Goal: Check status: Check status

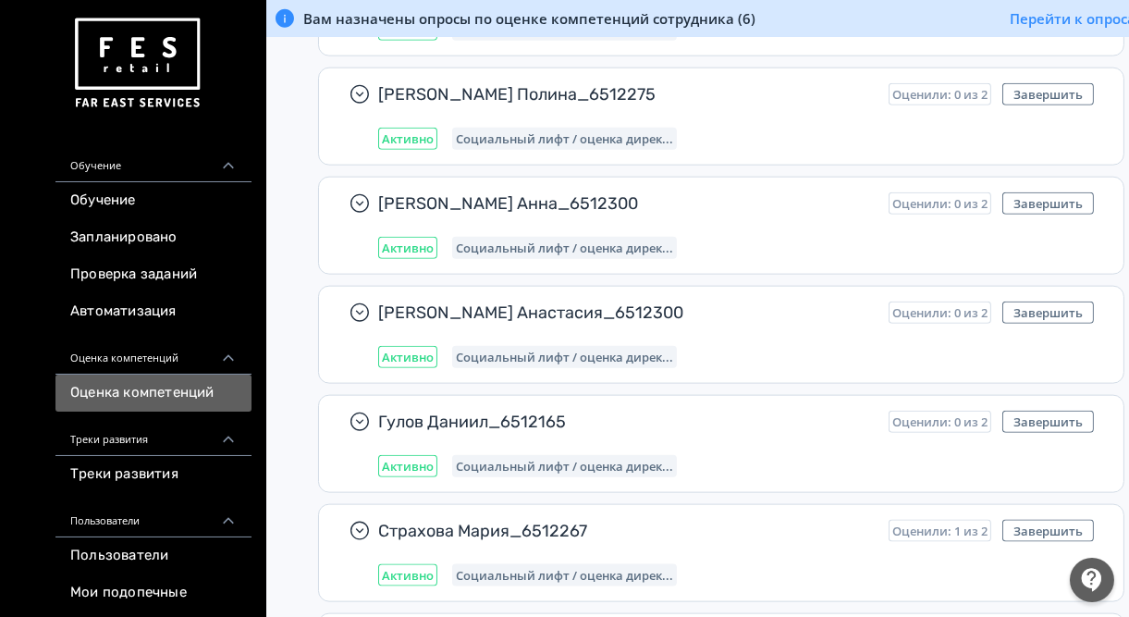
scroll to position [3009, 0]
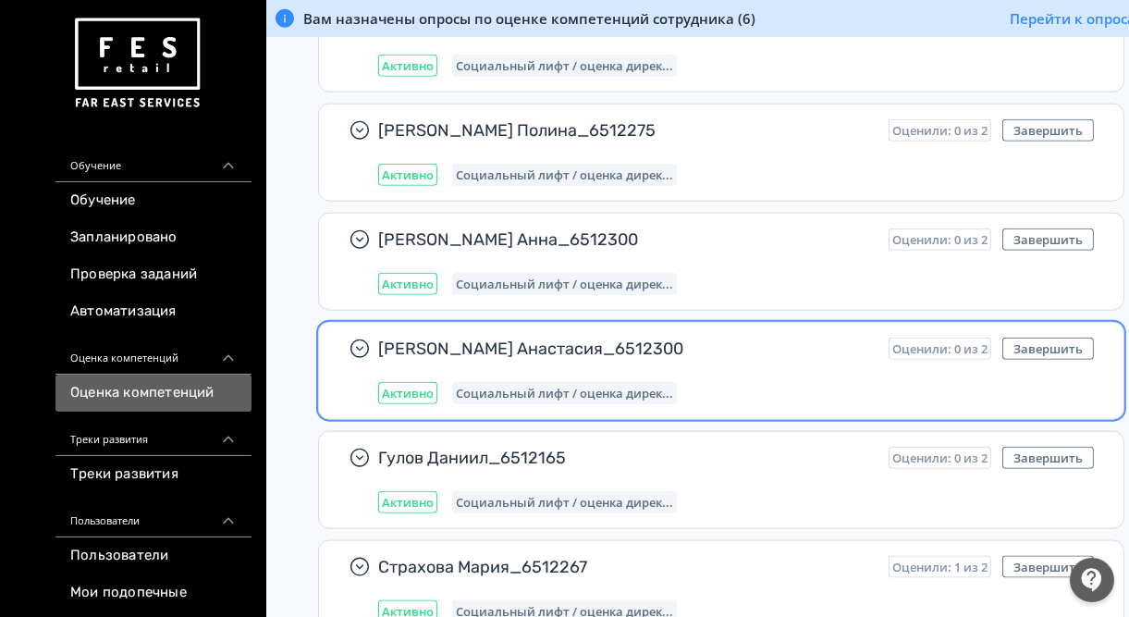
click at [493, 338] on span "[PERSON_NAME] Анастасия_6512300" at bounding box center [626, 349] width 496 height 22
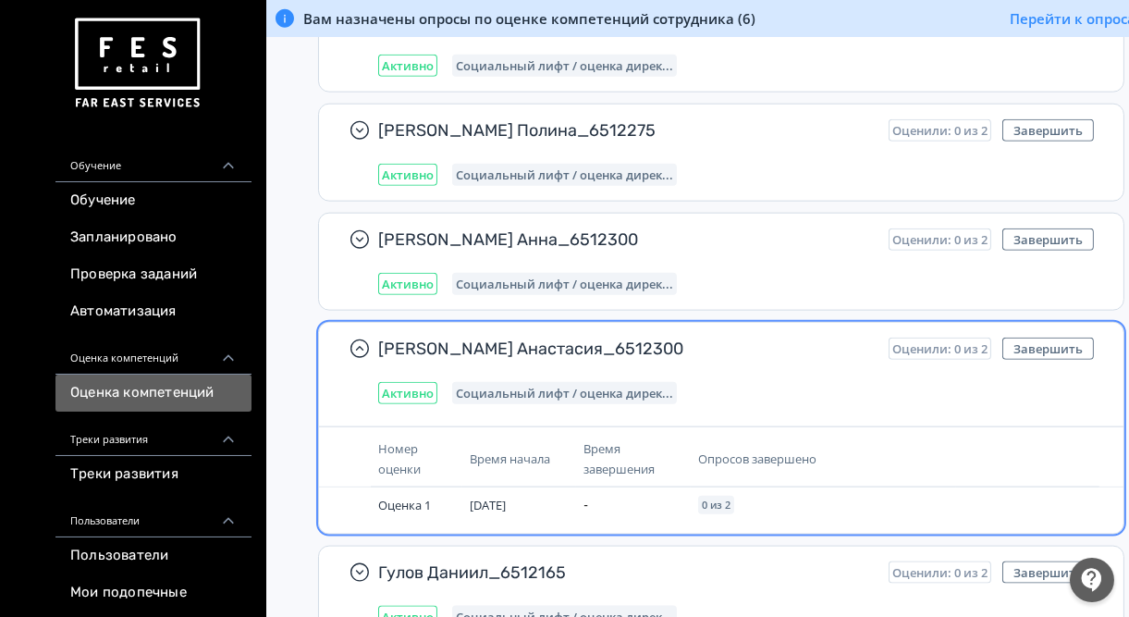
click at [478, 338] on span "[PERSON_NAME] Анастасия_6512300" at bounding box center [626, 349] width 496 height 22
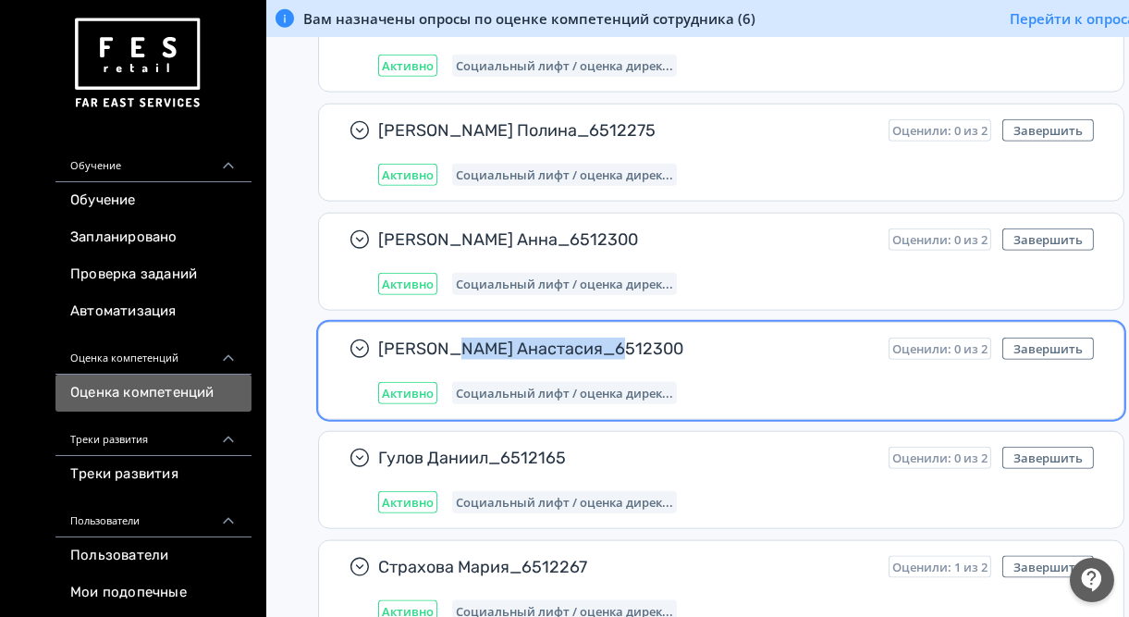
click at [478, 338] on span "[PERSON_NAME] Анастасия_6512300" at bounding box center [626, 349] width 496 height 22
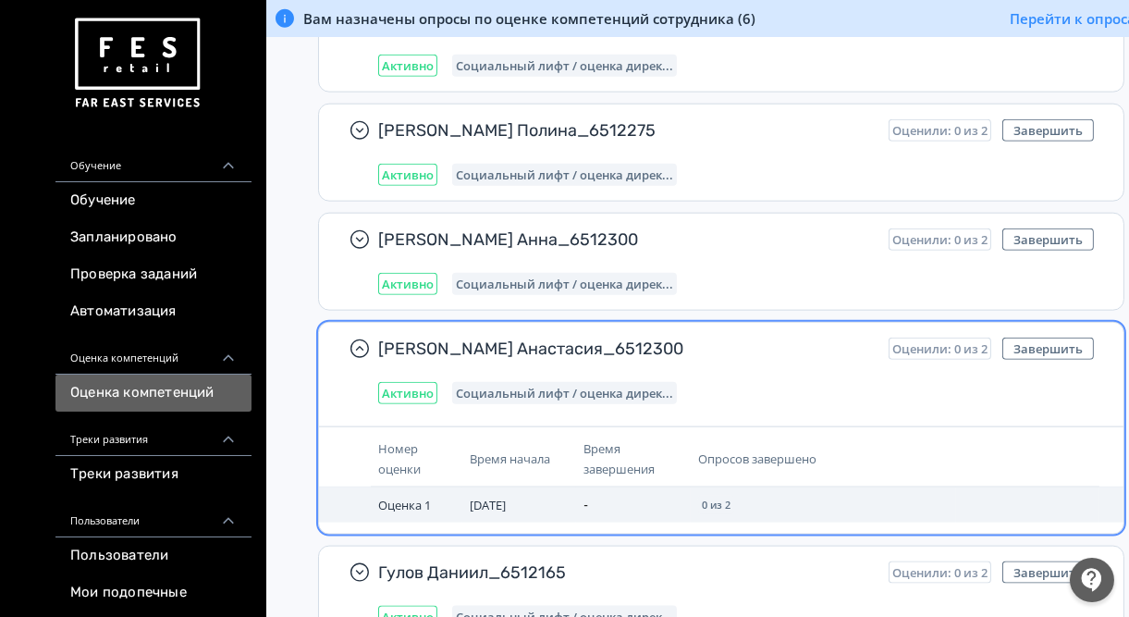
click at [437, 487] on td "Оценка 1" at bounding box center [417, 504] width 92 height 35
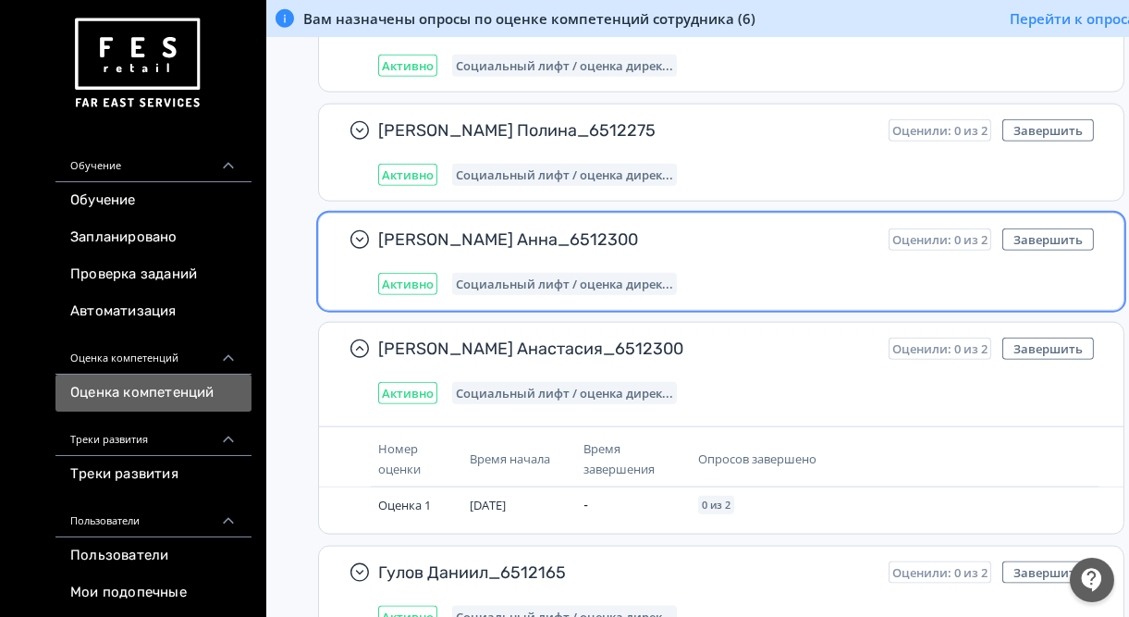
click at [639, 277] on span "Социальный лифт / оценка дирек..." at bounding box center [564, 284] width 217 height 15
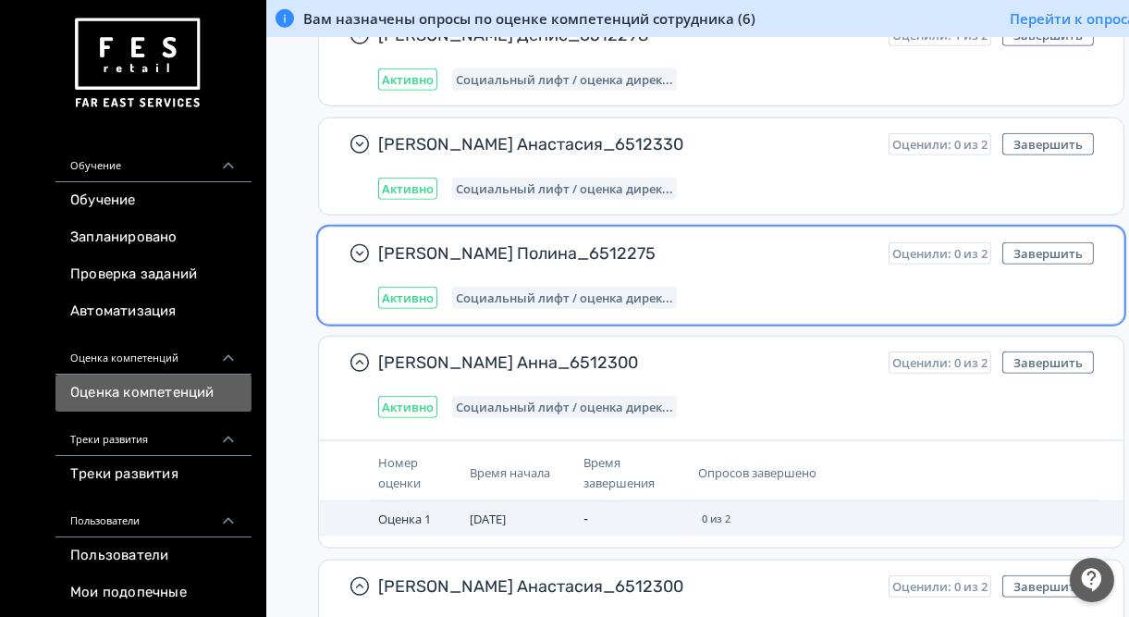
scroll to position [2861, 0]
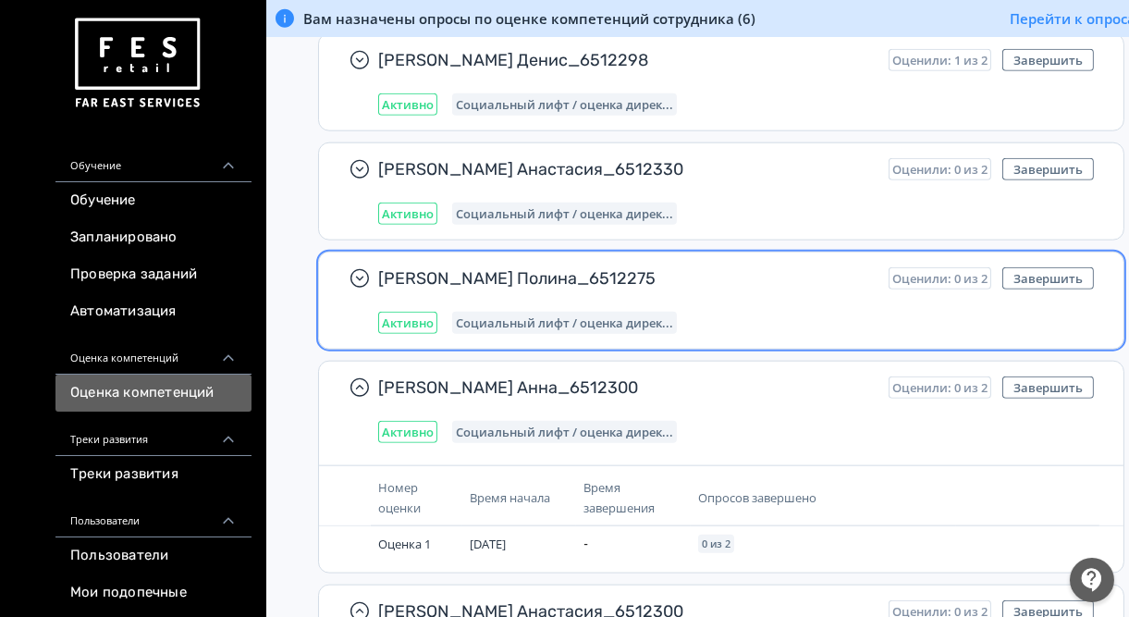
click at [696, 279] on div "[PERSON_NAME] Полина_6512275 Оценили: 0 из 2 Завершить Активно Социальный лифт …" at bounding box center [736, 300] width 716 height 67
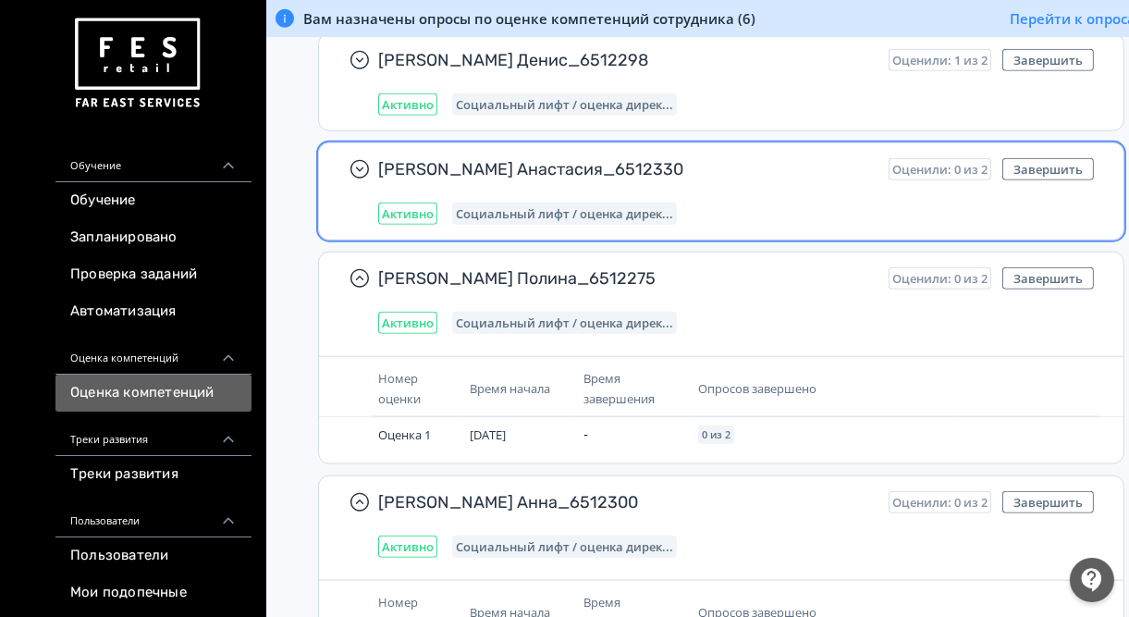
click at [646, 158] on span "[PERSON_NAME] Анастасия_6512330" at bounding box center [626, 169] width 496 height 22
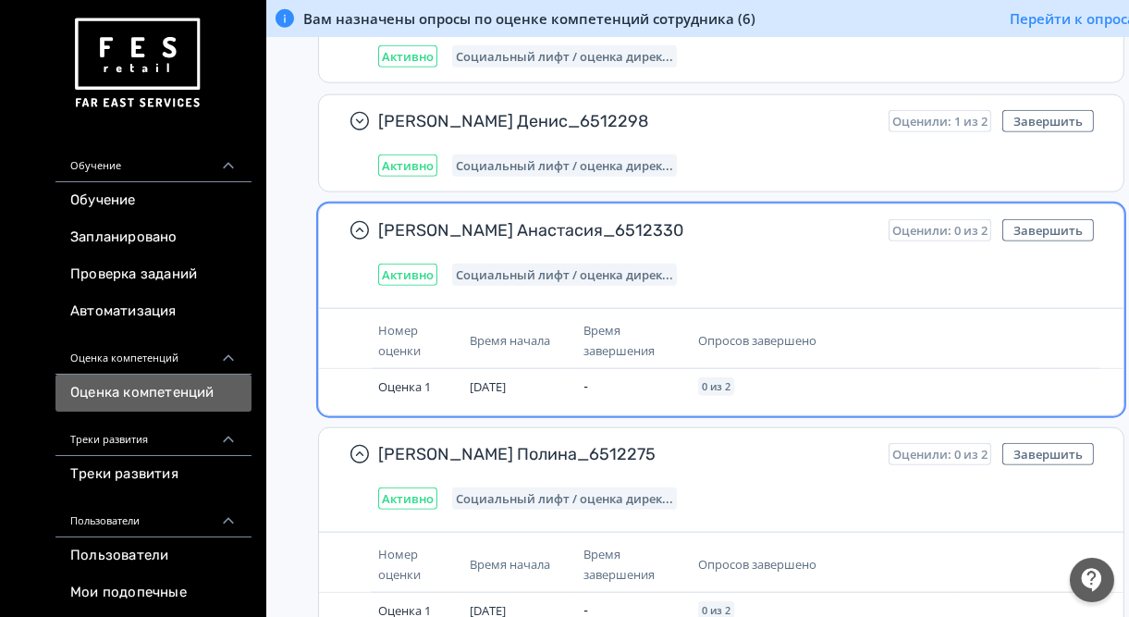
scroll to position [2713, 0]
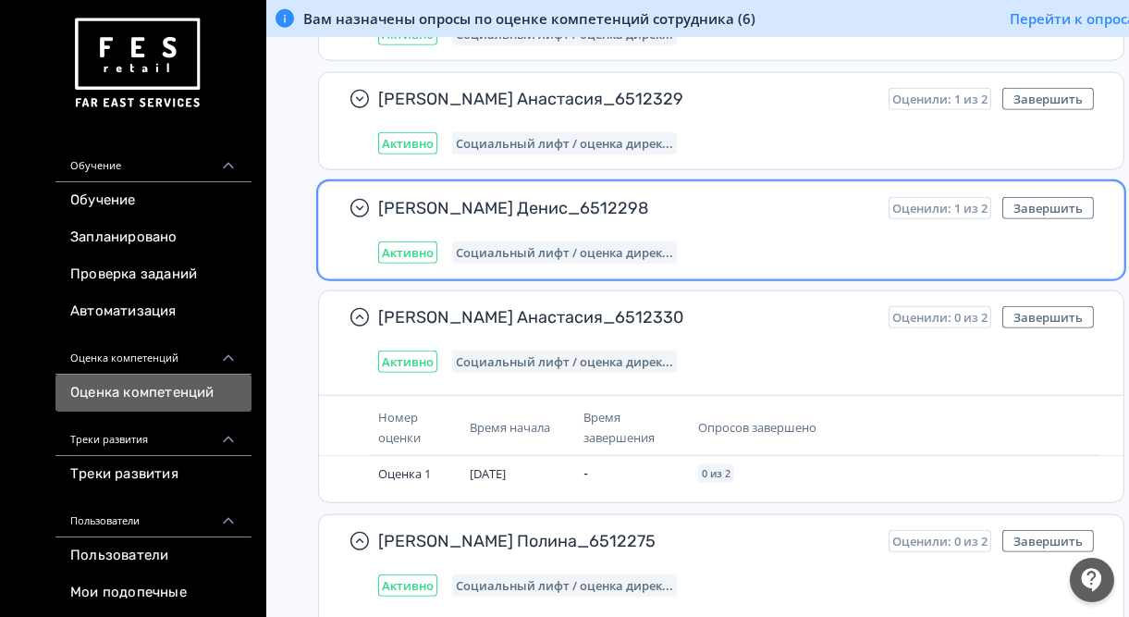
click at [647, 204] on div "[PERSON_NAME] Денис_6512298 Оценили: 1 из 2 Завершить Активно Социальный лифт /…" at bounding box center [736, 230] width 716 height 67
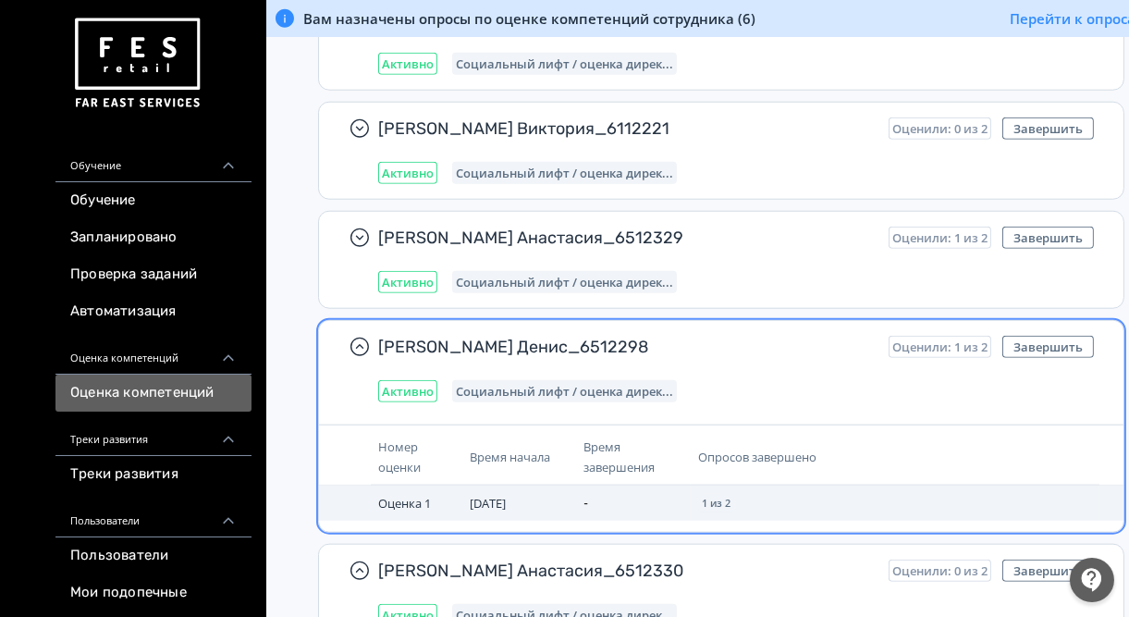
scroll to position [2565, 0]
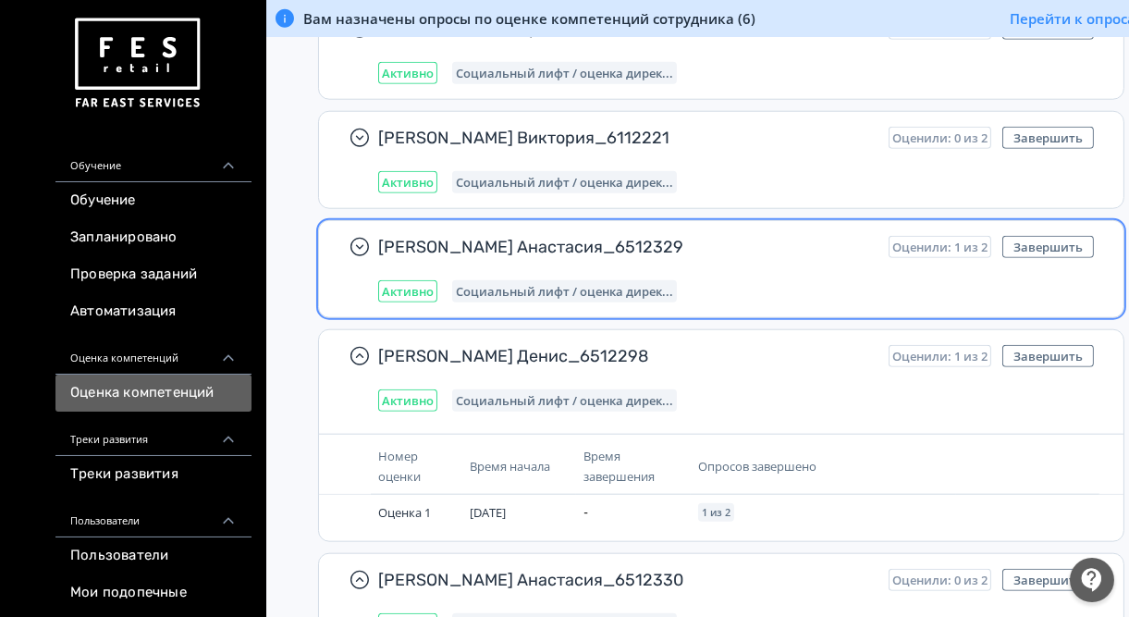
click at [664, 241] on div "[PERSON_NAME] Анастасия_6512329 Оценили: 1 из 2 Завершить Активно Социальный ли…" at bounding box center [736, 269] width 716 height 67
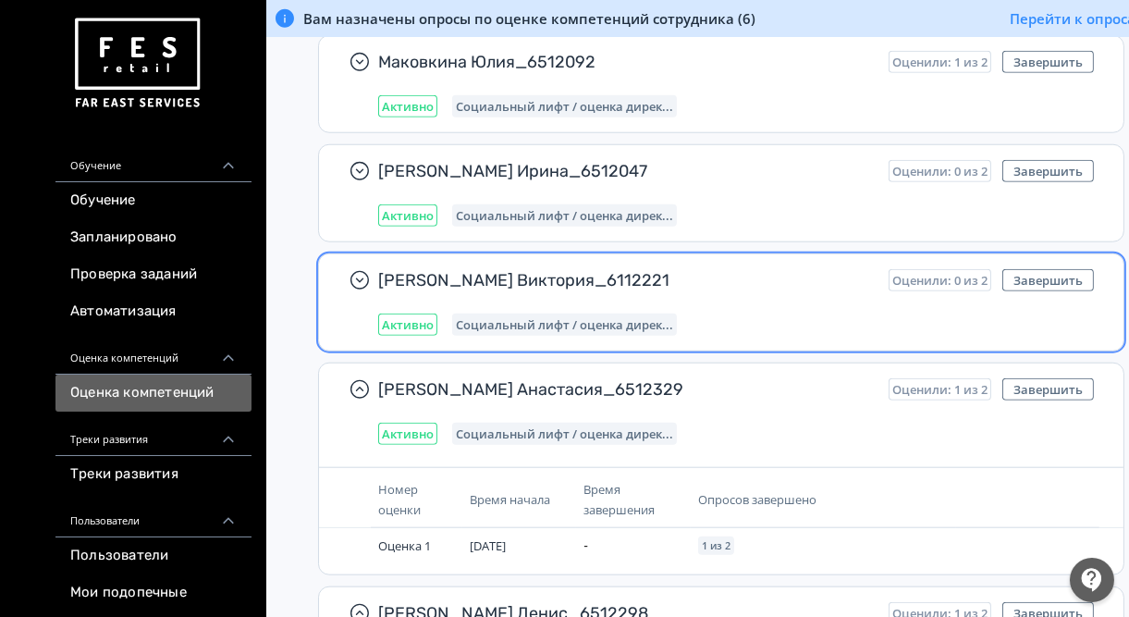
scroll to position [2417, 0]
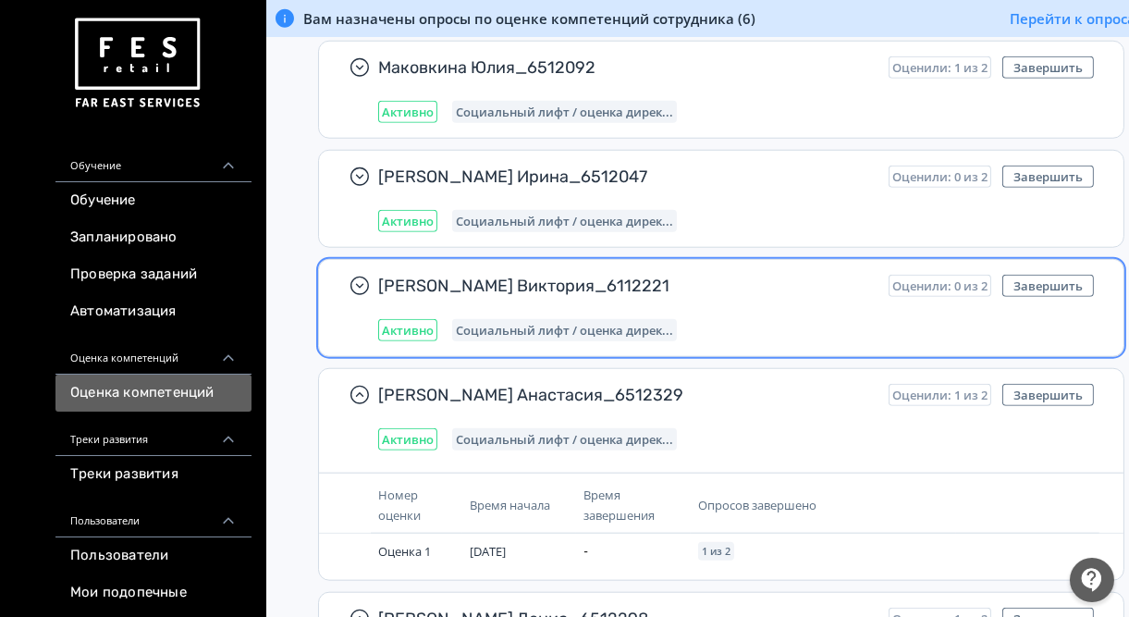
click at [624, 294] on div "[PERSON_NAME] Виктория_6112221 Оценили: 0 из 2 Завершить Активно Социальный лиф…" at bounding box center [736, 308] width 716 height 67
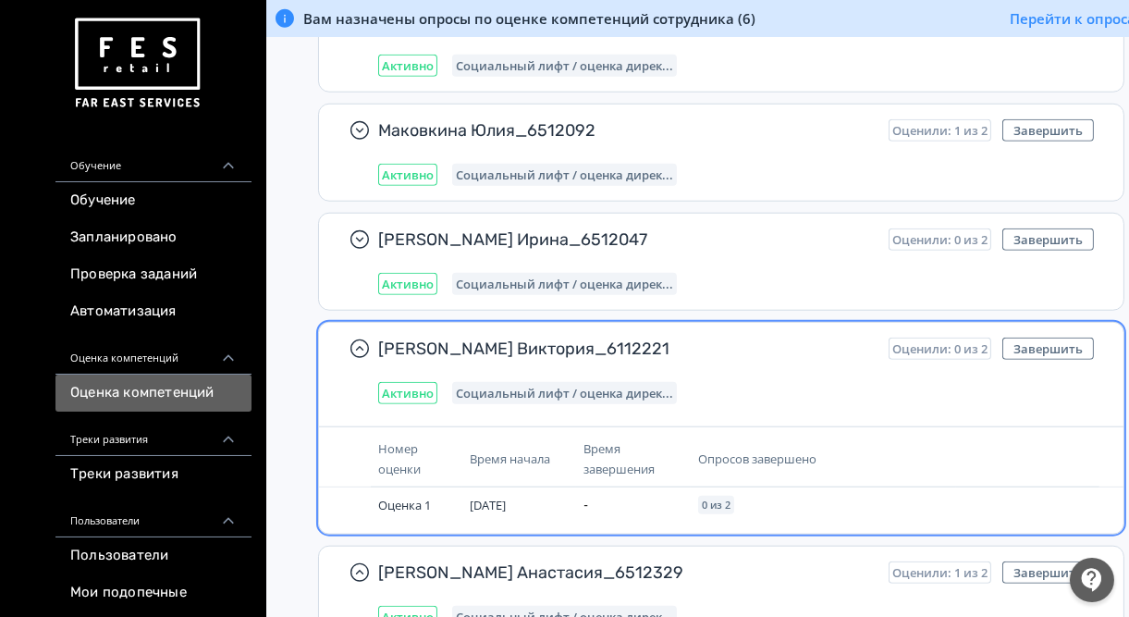
scroll to position [2269, 0]
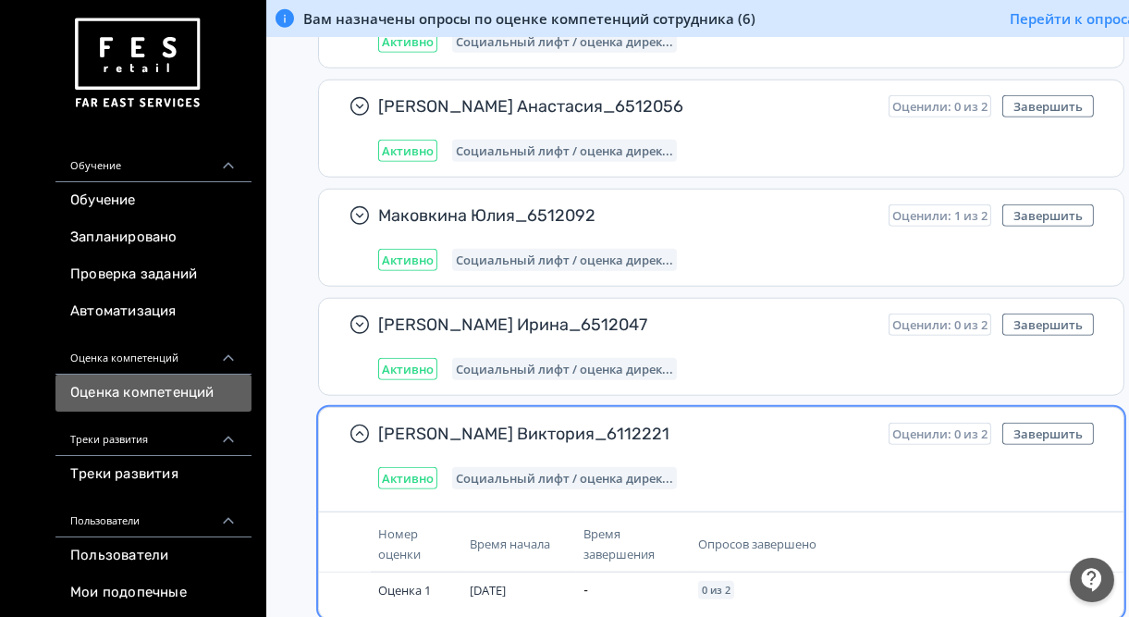
click at [624, 299] on div "[PERSON_NAME] Ирина_6512047 Оценили: 0 из 2 Завершить Активно Социальный лифт /…" at bounding box center [721, 347] width 805 height 96
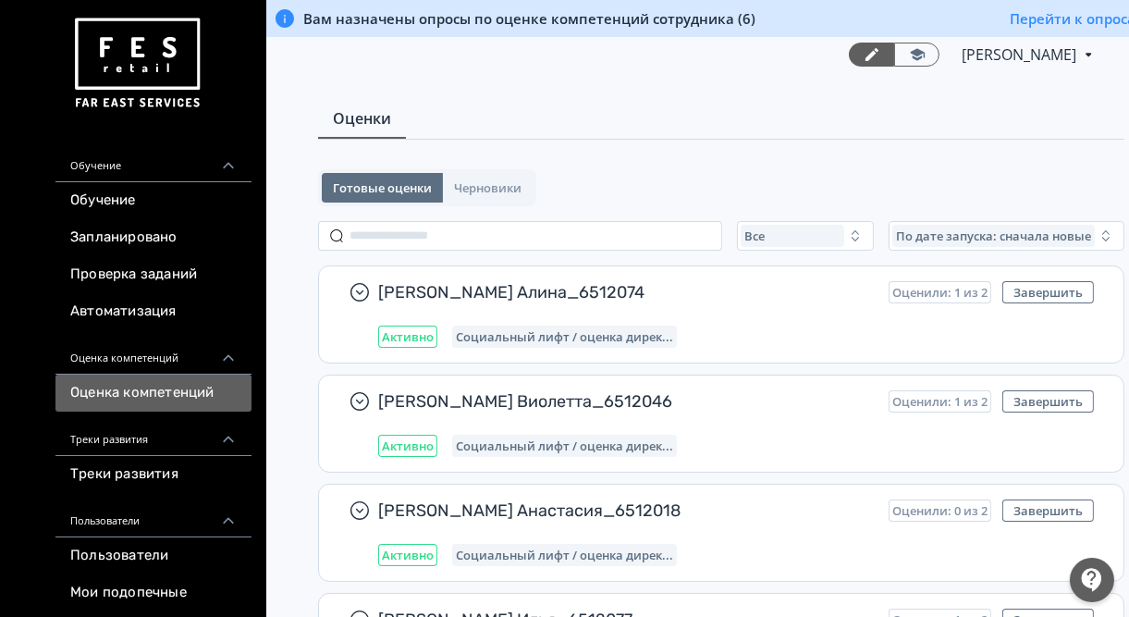
scroll to position [0, 0]
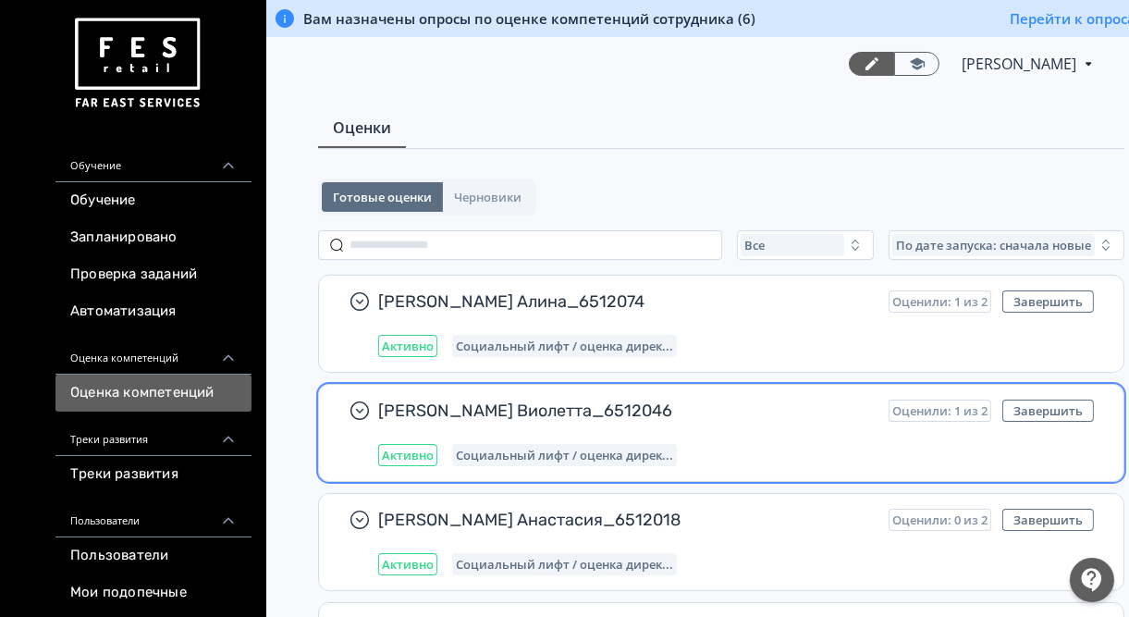
click at [730, 397] on div "[PERSON_NAME] Виолетта_6512046 Оценили: 1 из 2 Завершить Активно Социальный лиф…" at bounding box center [721, 433] width 805 height 96
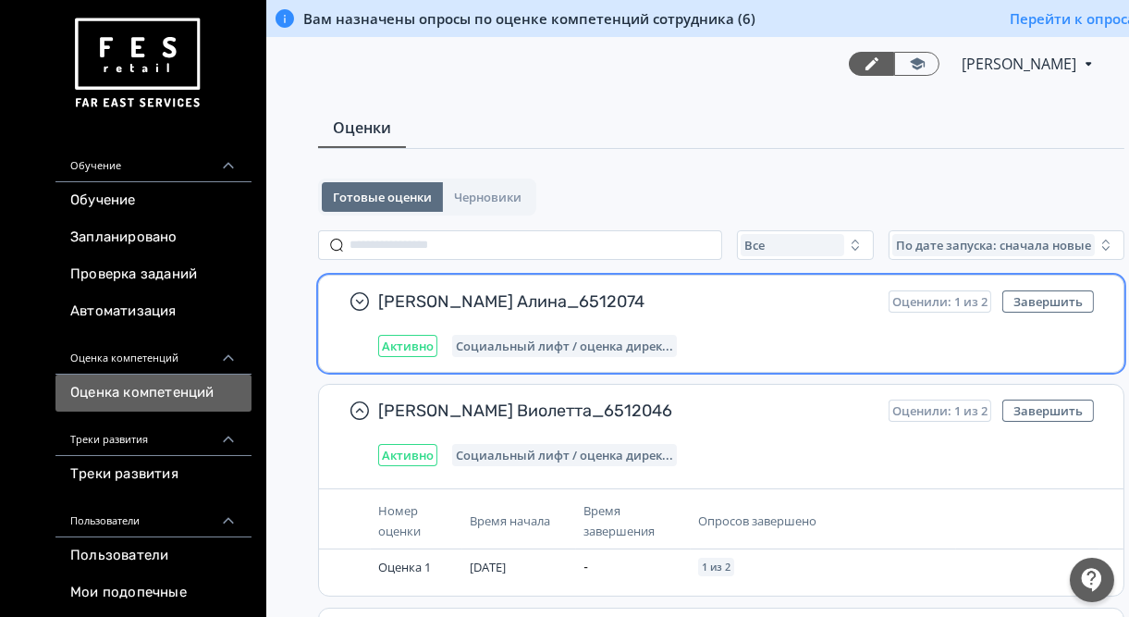
click at [684, 314] on div "[PERSON_NAME] Алина_6512074 Оценили: 1 из 2 Завершить Активно Социальный лифт /…" at bounding box center [736, 323] width 716 height 67
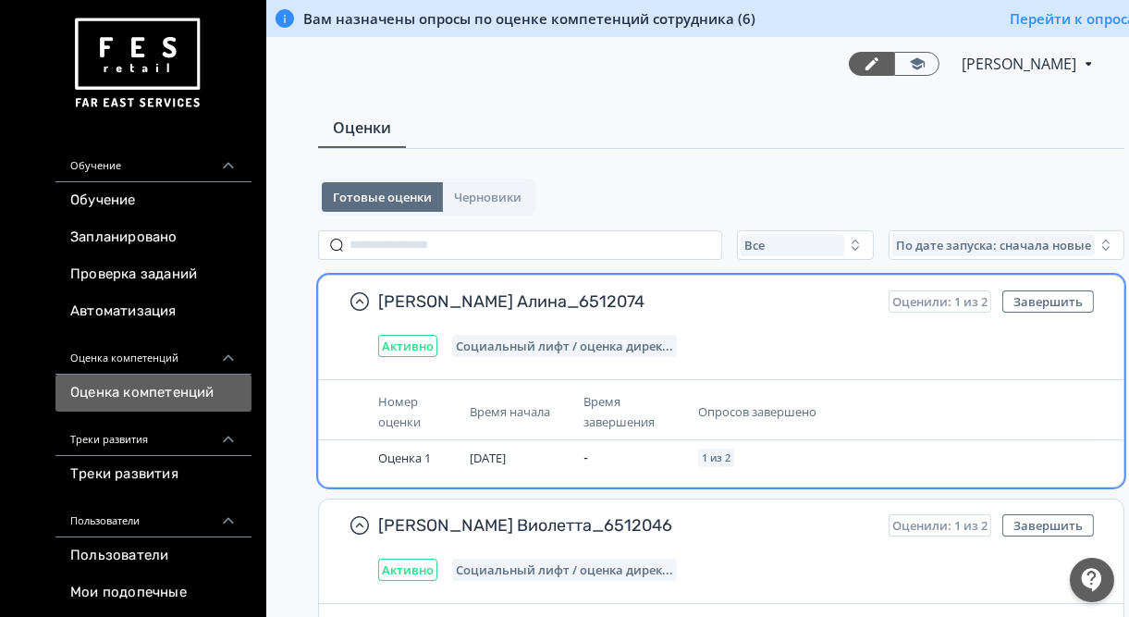
click at [684, 314] on div "[PERSON_NAME] Алина_6512074 Оценили: 1 из 2 Завершить Активно Социальный лифт /…" at bounding box center [736, 323] width 716 height 67
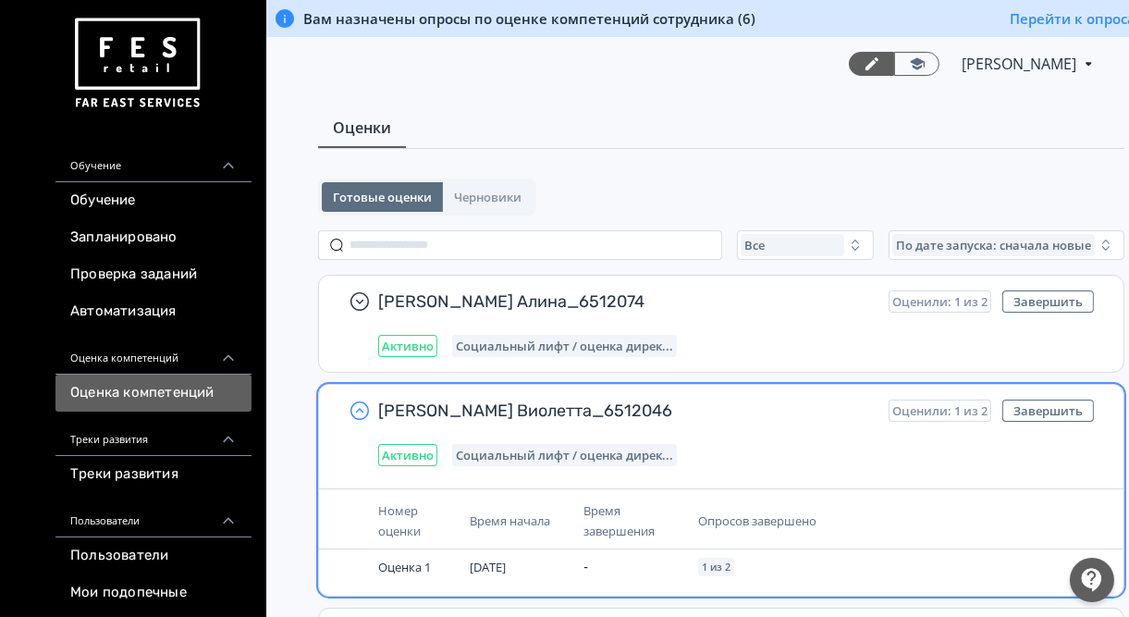
click at [367, 404] on icon "button" at bounding box center [360, 410] width 18 height 18
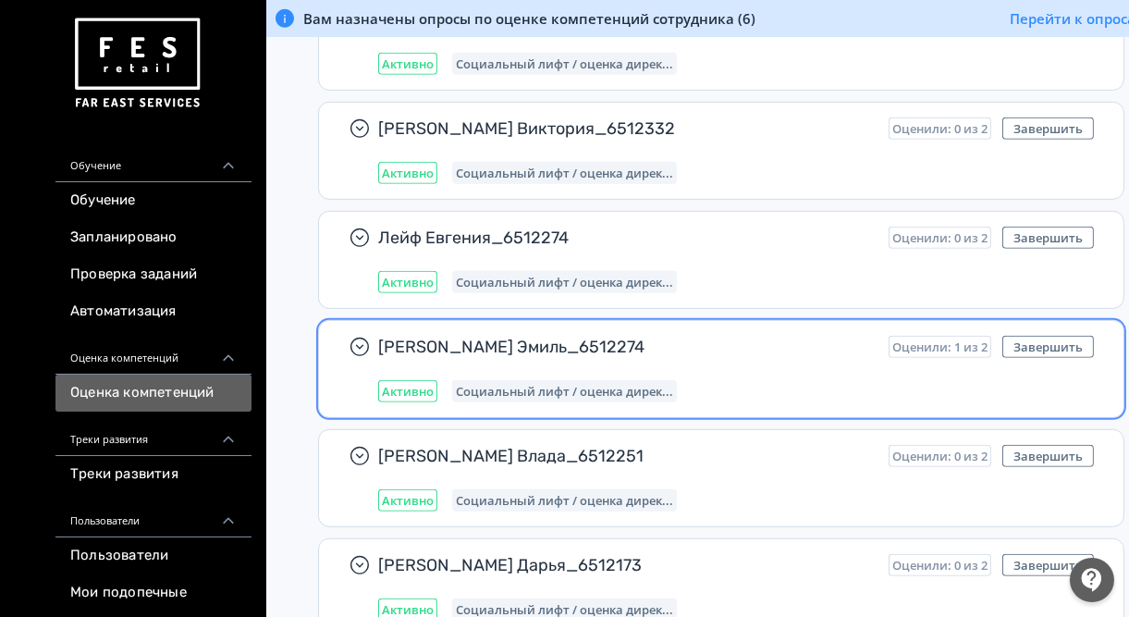
scroll to position [1258, 0]
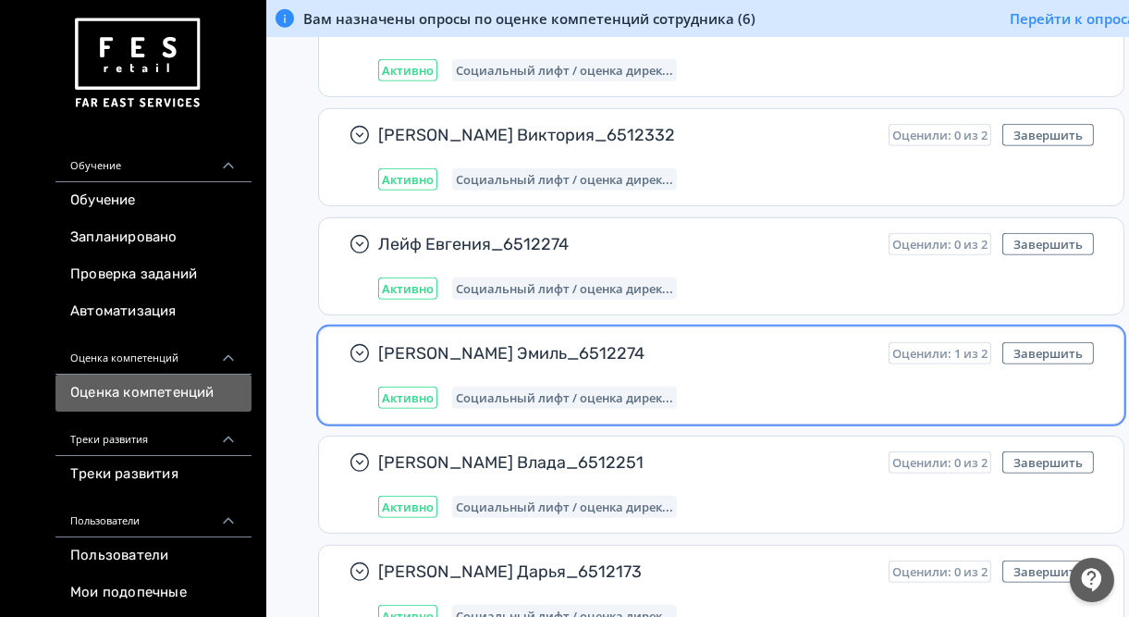
click at [617, 342] on span "[PERSON_NAME] Эмиль_6512274" at bounding box center [626, 353] width 496 height 22
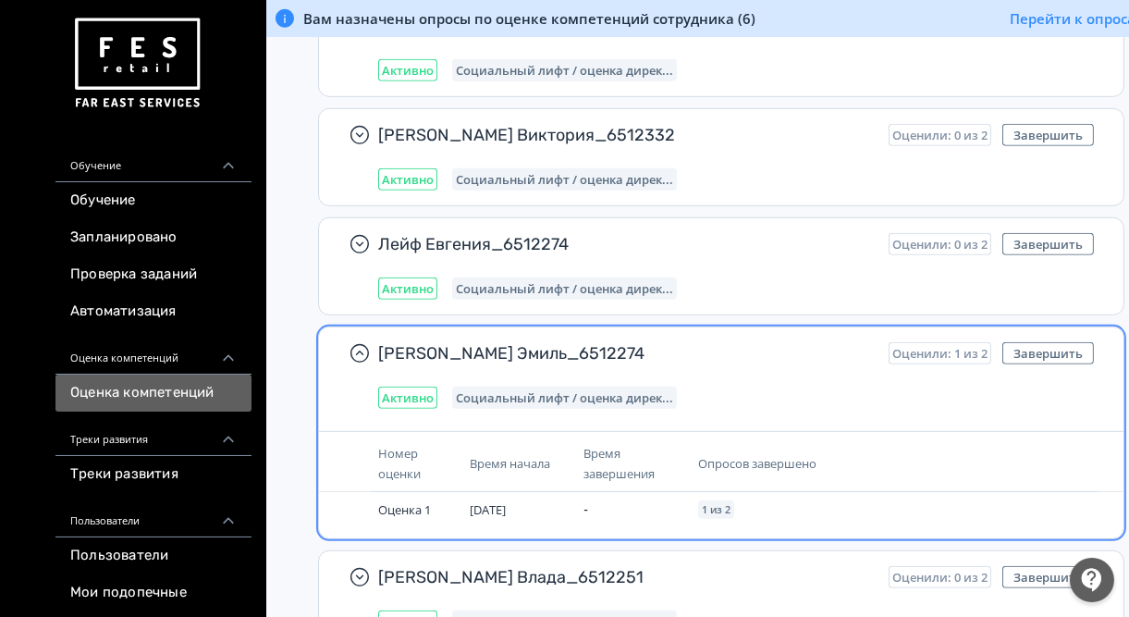
click at [617, 342] on span "[PERSON_NAME] Эмиль_6512274" at bounding box center [626, 353] width 496 height 22
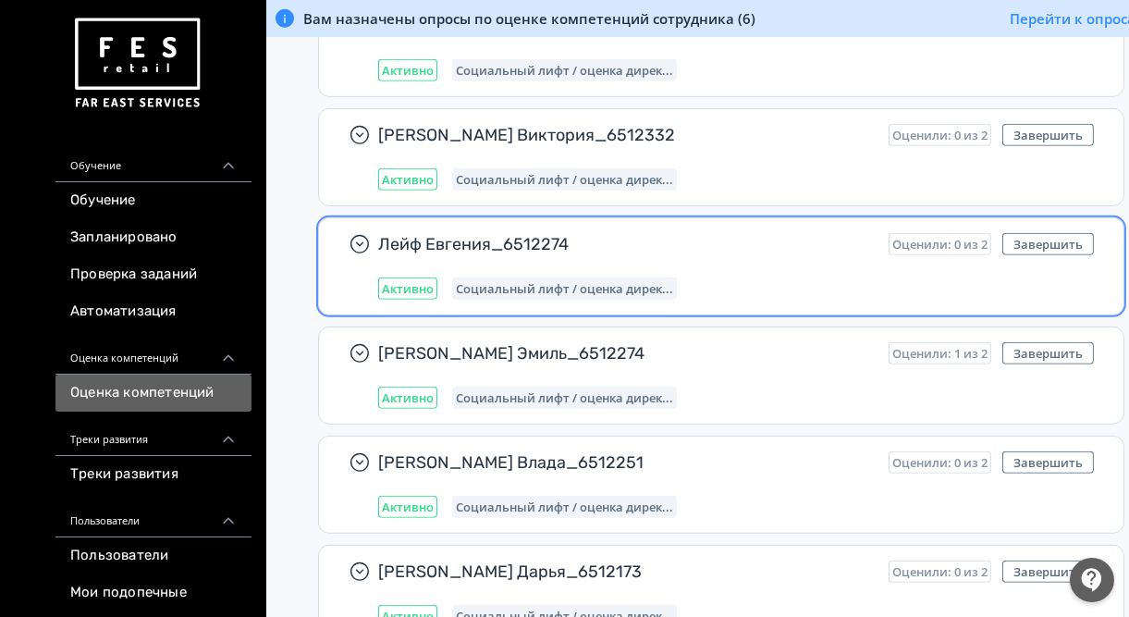
click at [610, 233] on span "Лейф Евгения_6512274" at bounding box center [626, 244] width 496 height 22
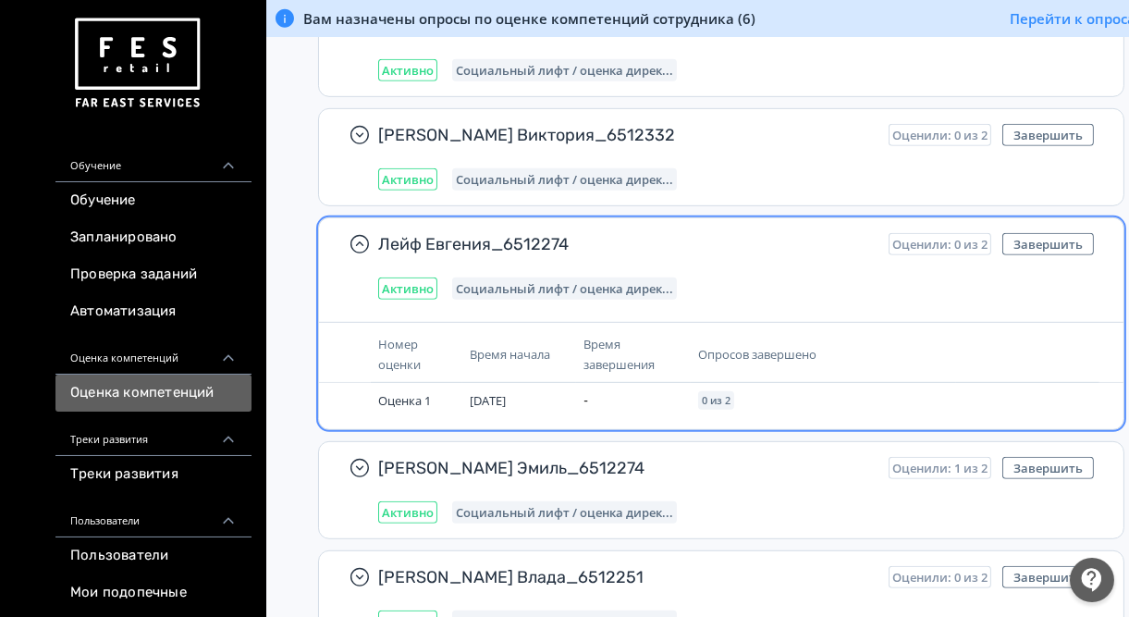
click at [610, 233] on span "Лейф Евгения_6512274" at bounding box center [626, 244] width 496 height 22
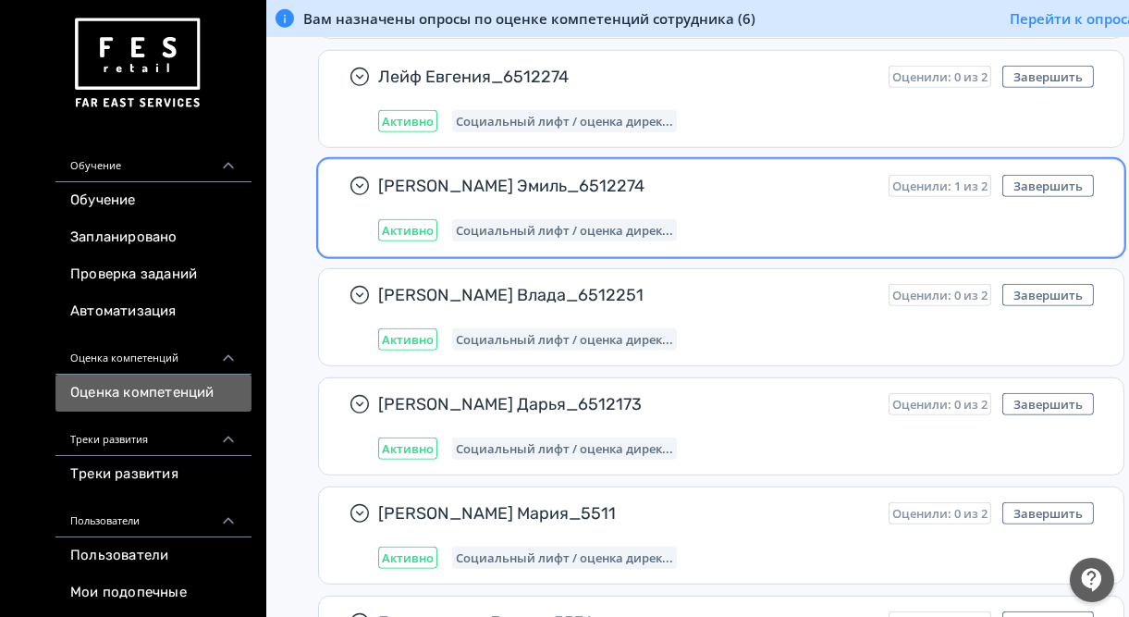
scroll to position [1480, 0]
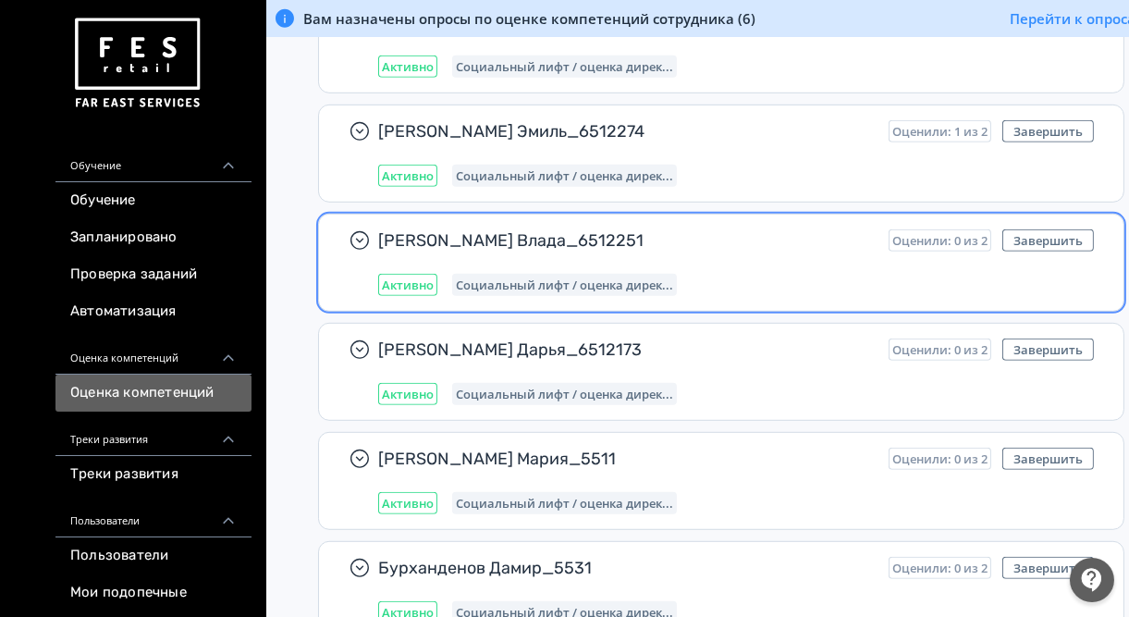
click at [622, 250] on div "[PERSON_NAME] Влада_6512251 Оценили: 0 из 2 Завершить Активно Социальный лифт /…" at bounding box center [736, 262] width 716 height 67
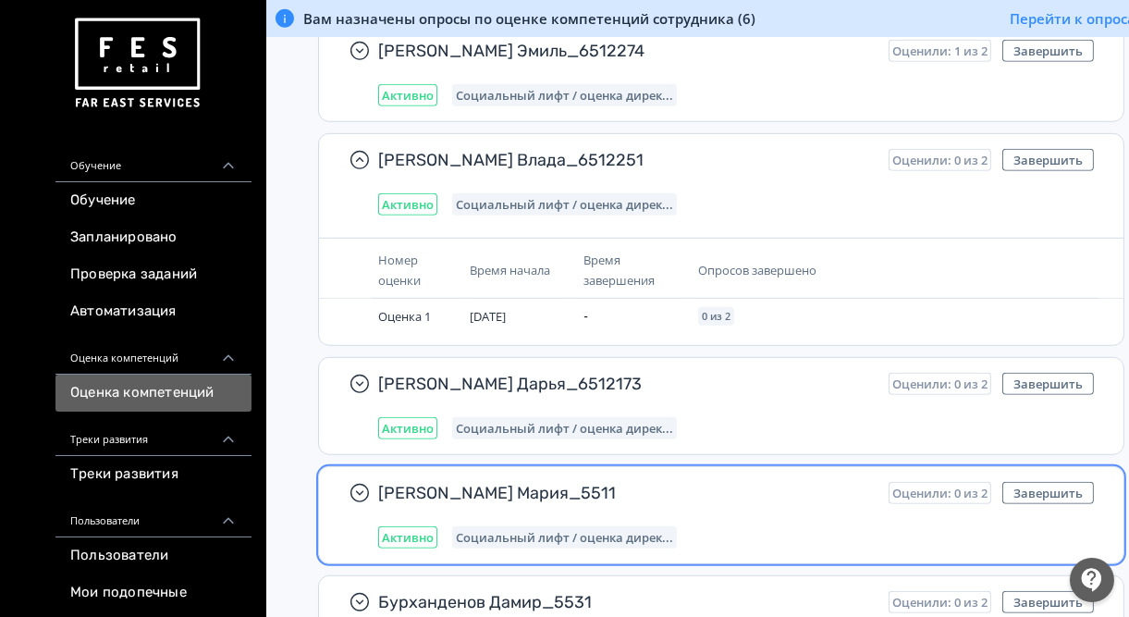
scroll to position [1554, 0]
